Goal: Information Seeking & Learning: Check status

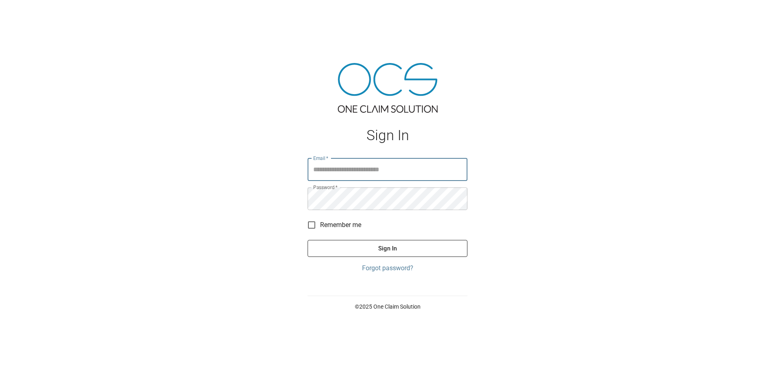
type input "**********"
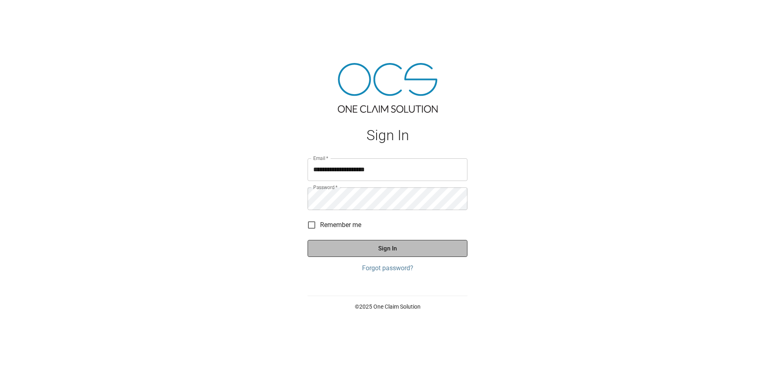
drag, startPoint x: 386, startPoint y: 251, endPoint x: 268, endPoint y: 248, distance: 117.1
click at [382, 251] on button "Sign In" at bounding box center [388, 248] width 160 height 17
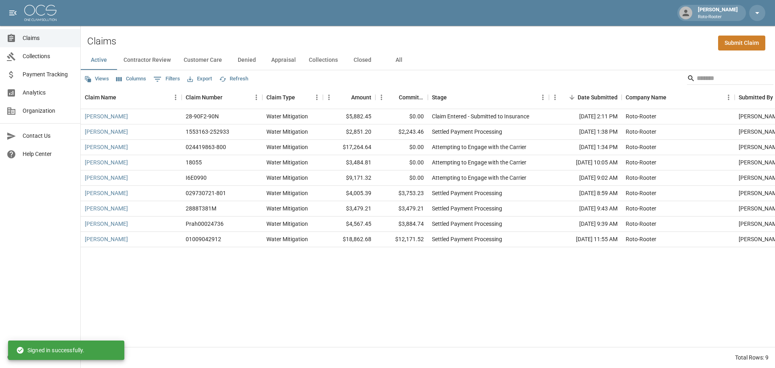
click at [356, 62] on button "Closed" at bounding box center [362, 59] width 36 height 19
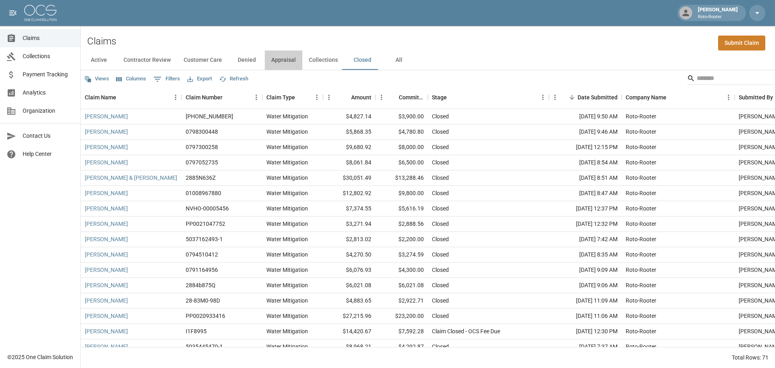
click at [282, 61] on button "Appraisal" at bounding box center [284, 59] width 38 height 19
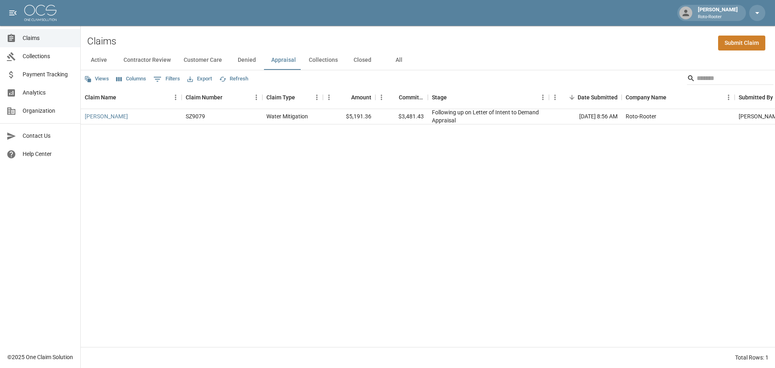
click at [241, 61] on button "Denied" at bounding box center [246, 59] width 36 height 19
click at [195, 62] on button "Customer Care" at bounding box center [202, 59] width 51 height 19
click at [155, 63] on button "Contractor Review" at bounding box center [147, 59] width 60 height 19
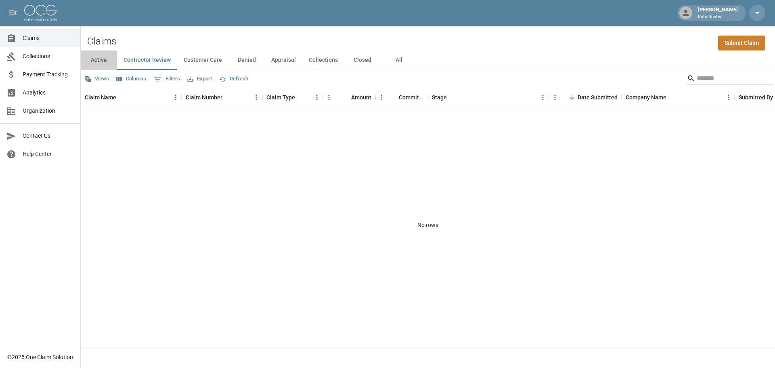
click at [98, 58] on button "Active" at bounding box center [99, 59] width 36 height 19
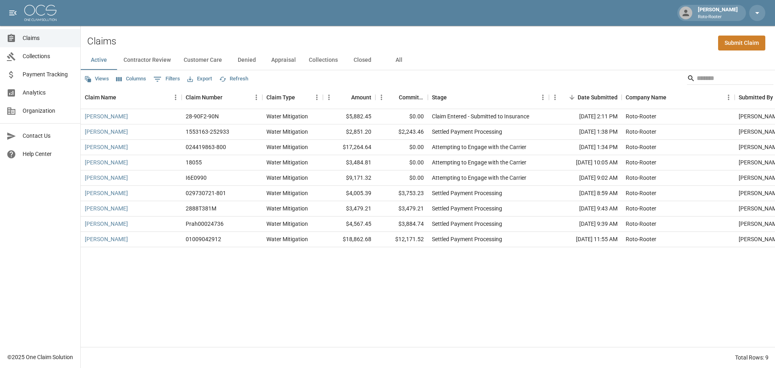
click at [328, 59] on button "Collections" at bounding box center [323, 59] width 42 height 19
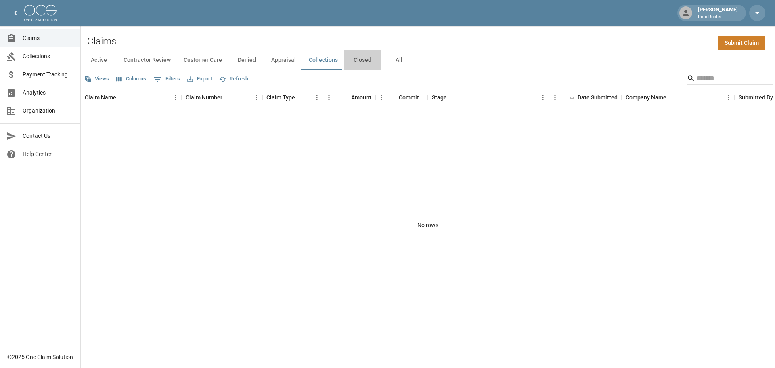
click at [363, 60] on button "Closed" at bounding box center [362, 59] width 36 height 19
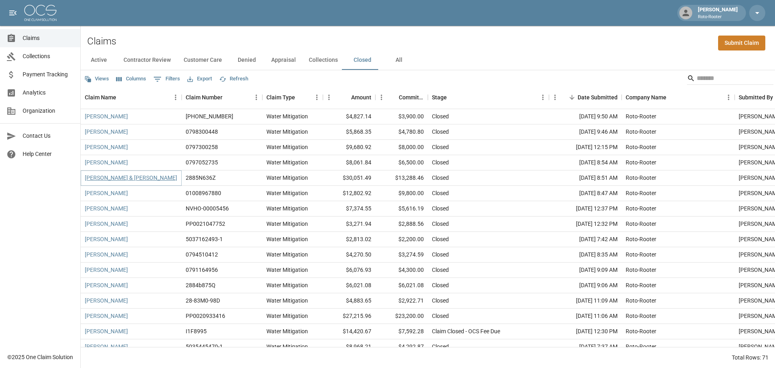
click at [135, 175] on link "[PERSON_NAME] & [PERSON_NAME]" at bounding box center [131, 178] width 92 height 8
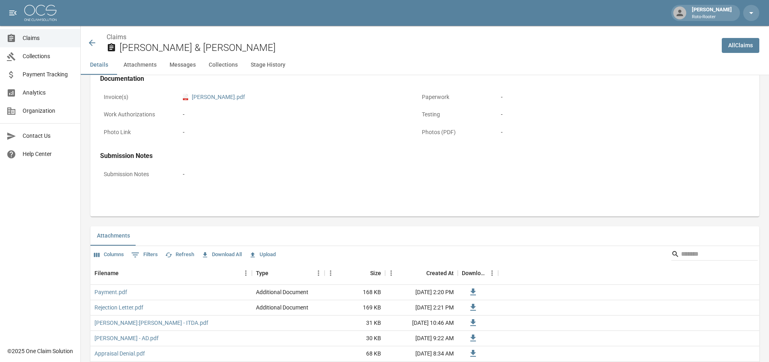
scroll to position [363, 0]
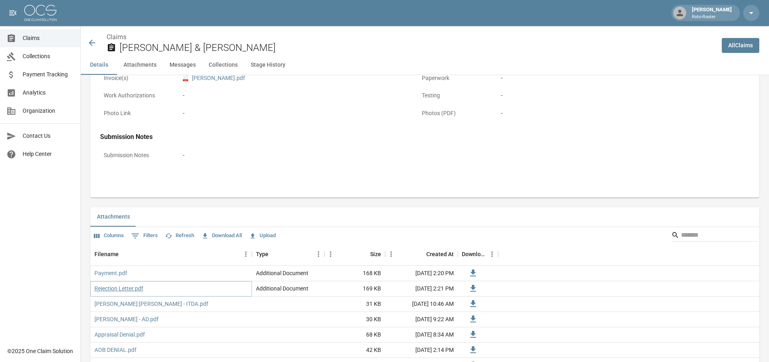
click at [115, 289] on link "Rejection Letter.pdf" at bounding box center [118, 288] width 49 height 8
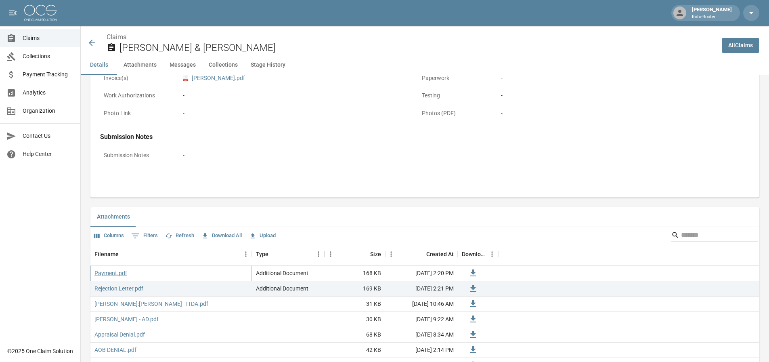
click at [112, 274] on link "Payment.pdf" at bounding box center [110, 273] width 33 height 8
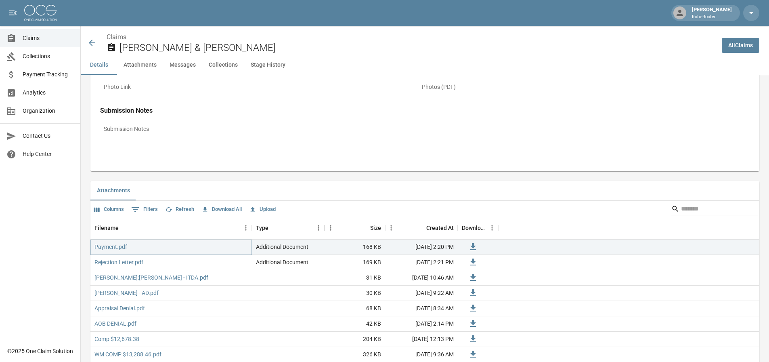
scroll to position [444, 0]
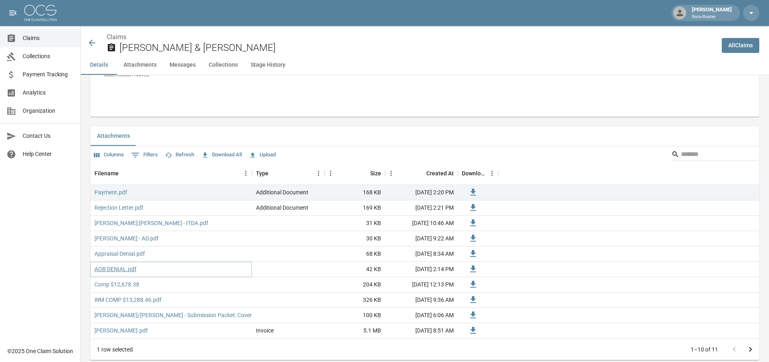
click at [111, 272] on link "AOB DENIAL.pdf" at bounding box center [115, 269] width 42 height 8
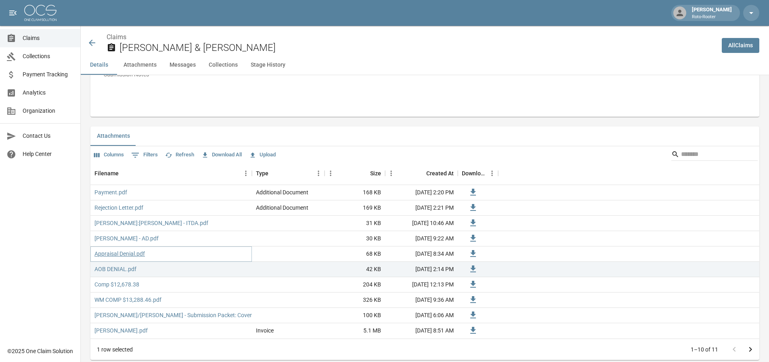
click at [124, 252] on link "Appraisal Denial.pdf" at bounding box center [119, 253] width 50 height 8
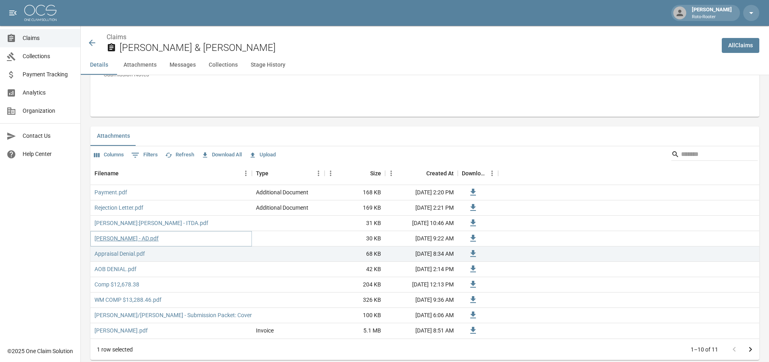
click at [117, 240] on link "[PERSON_NAME] - AD.pdf" at bounding box center [126, 238] width 64 height 8
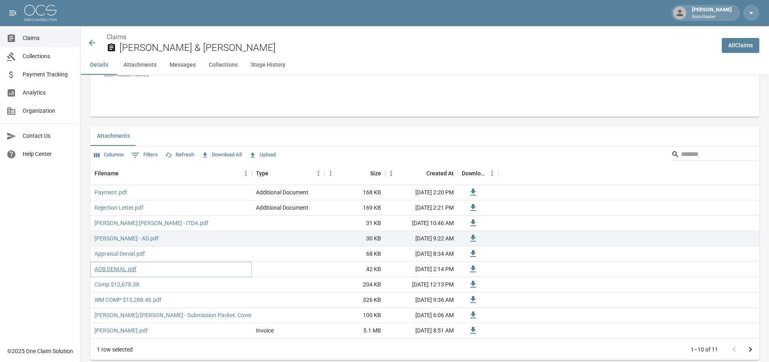
click at [111, 268] on link "AOB DENIAL.pdf" at bounding box center [115, 269] width 42 height 8
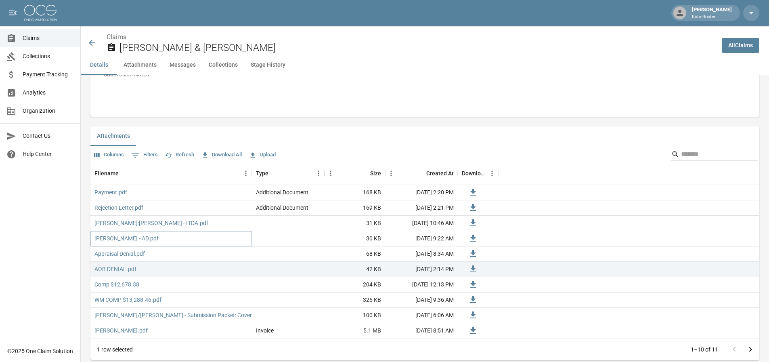
click at [111, 236] on link "[PERSON_NAME] - AD.pdf" at bounding box center [126, 238] width 64 height 8
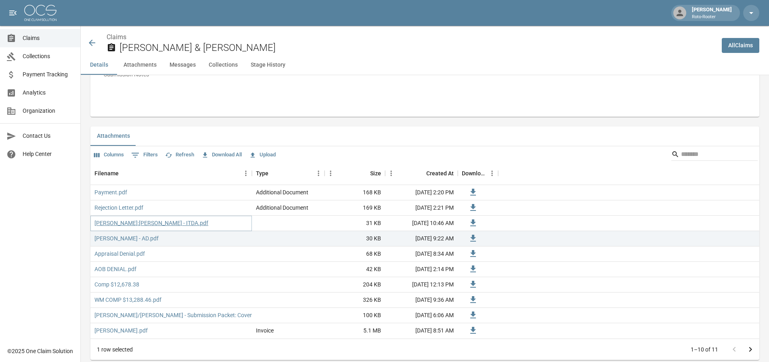
click at [125, 223] on link "[PERSON_NAME]:[PERSON_NAME] - ITDA.pdf" at bounding box center [151, 223] width 114 height 8
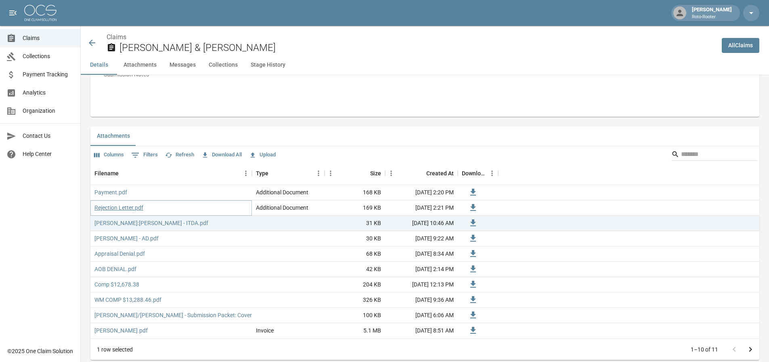
click at [112, 206] on link "Rejection Letter.pdf" at bounding box center [118, 207] width 49 height 8
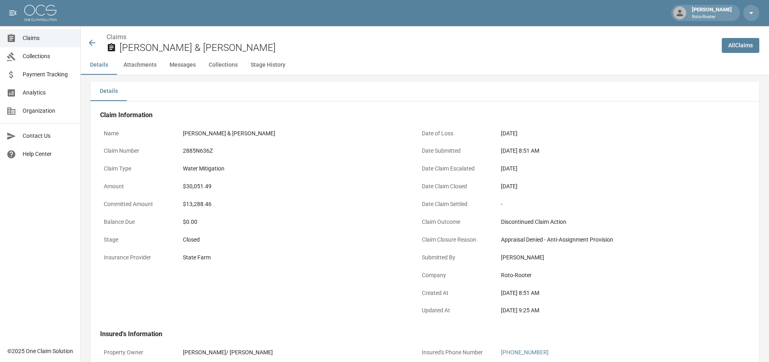
scroll to position [0, 0]
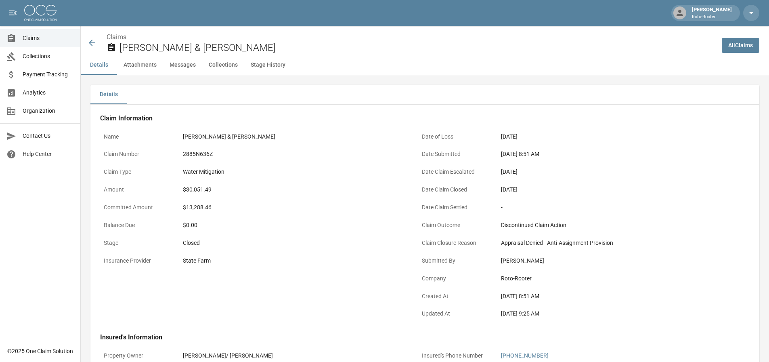
click at [216, 65] on button "Collections" at bounding box center [223, 64] width 42 height 19
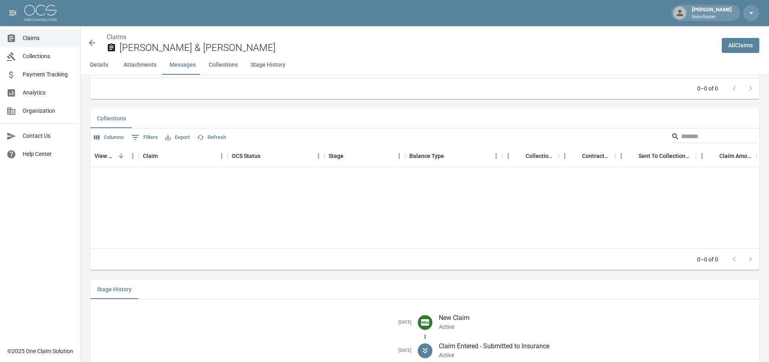
scroll to position [941, 0]
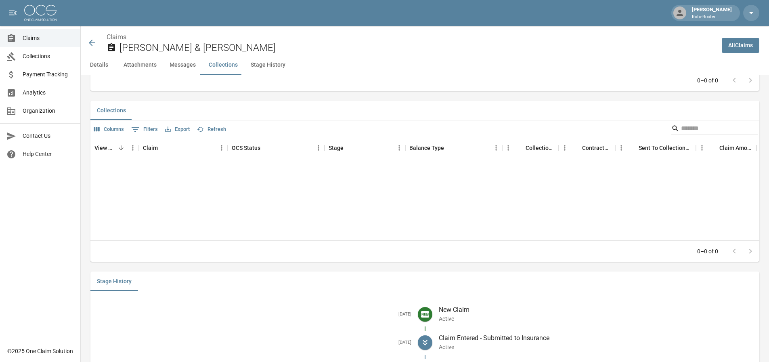
click at [179, 68] on button "Messages" at bounding box center [182, 64] width 39 height 19
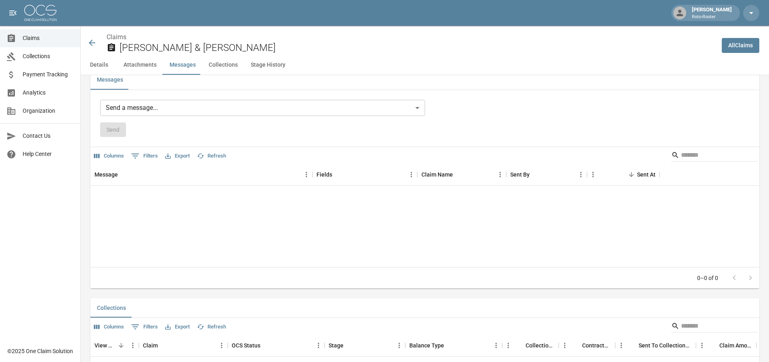
scroll to position [712, 0]
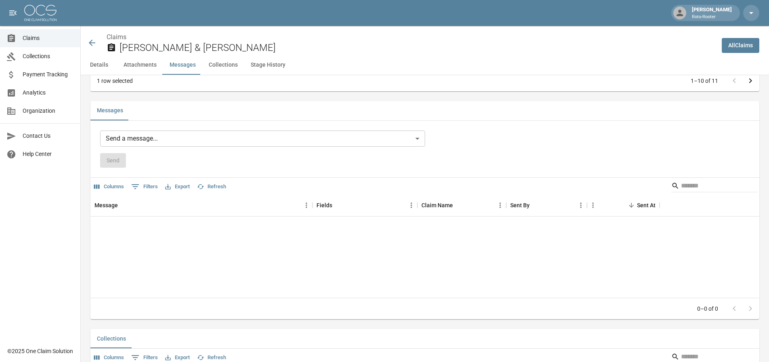
click at [136, 67] on button "Attachments" at bounding box center [140, 64] width 46 height 19
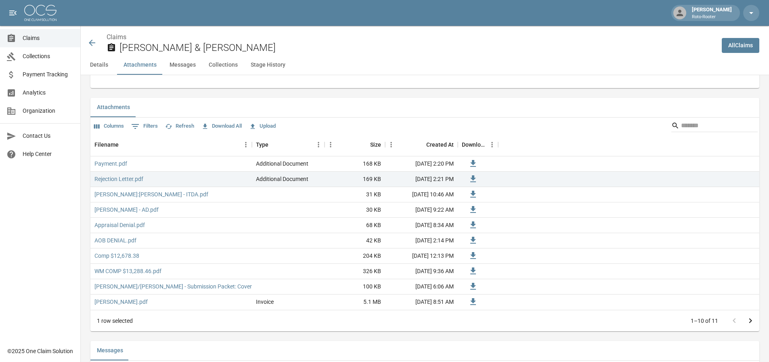
scroll to position [469, 0]
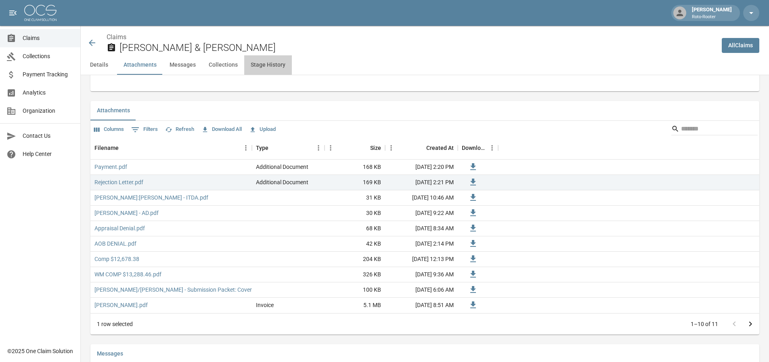
click at [268, 67] on button "Stage History" at bounding box center [268, 64] width 48 height 19
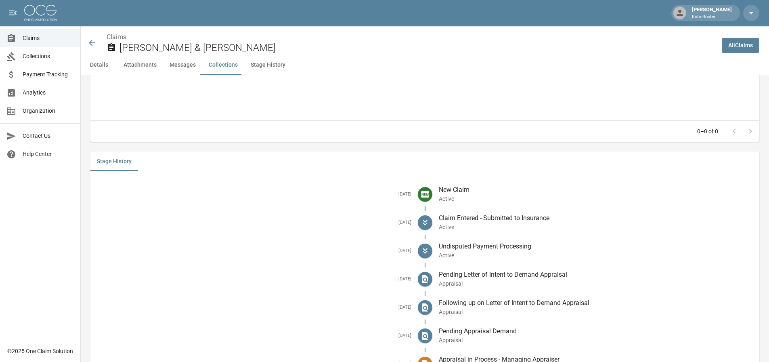
scroll to position [907, 0]
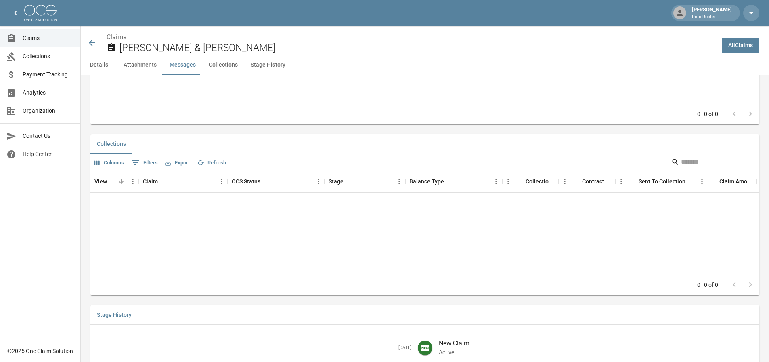
click at [90, 41] on icon at bounding box center [92, 43] width 10 height 10
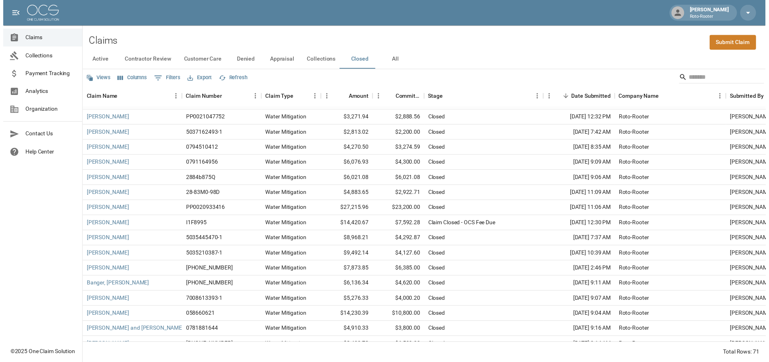
scroll to position [81, 0]
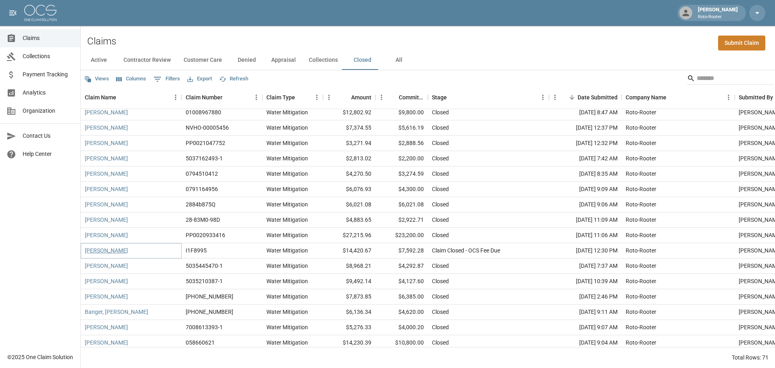
click at [106, 249] on link "[PERSON_NAME]" at bounding box center [106, 250] width 43 height 8
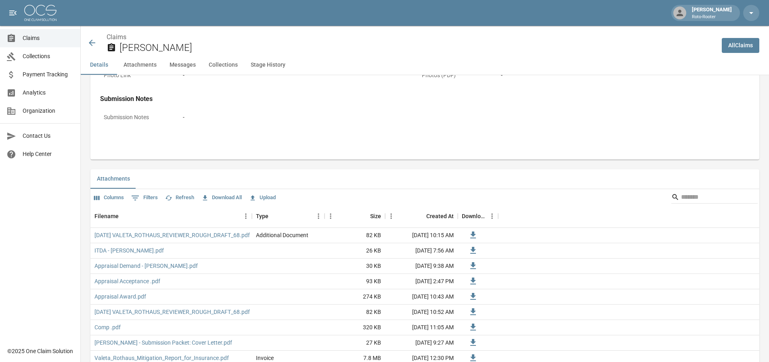
scroll to position [404, 0]
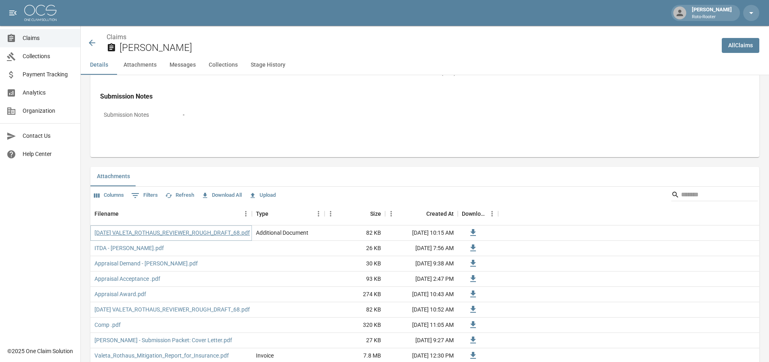
click at [120, 230] on link "[DATE] VALETA_ROTHAUS_REVIEWER_ROUGH_DRAFT_68.pdf" at bounding box center [171, 232] width 155 height 8
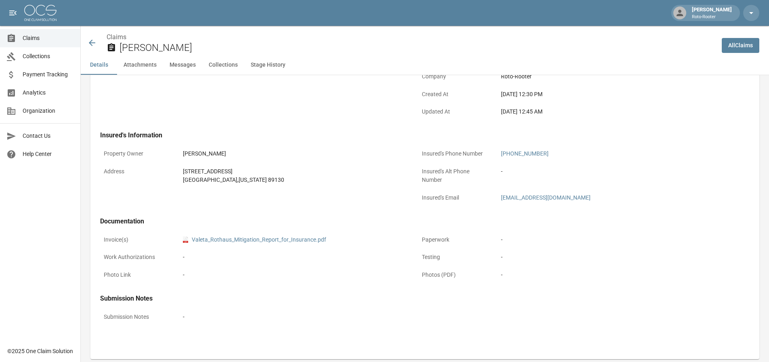
scroll to position [0, 0]
